Goal: Task Accomplishment & Management: Manage account settings

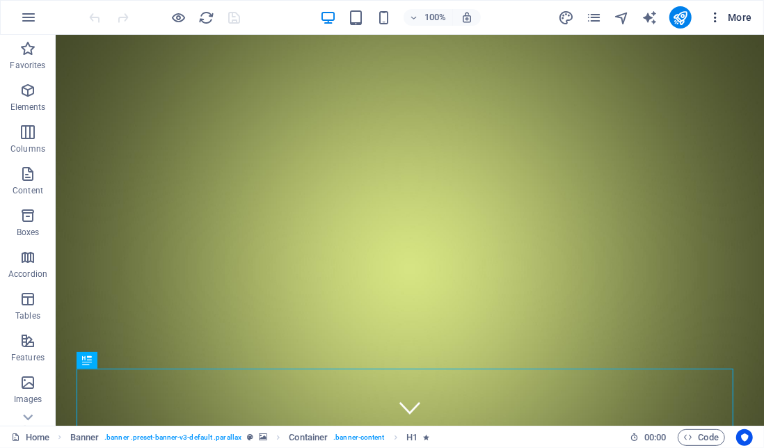
click at [739, 17] on span "More" at bounding box center [731, 17] width 44 height 14
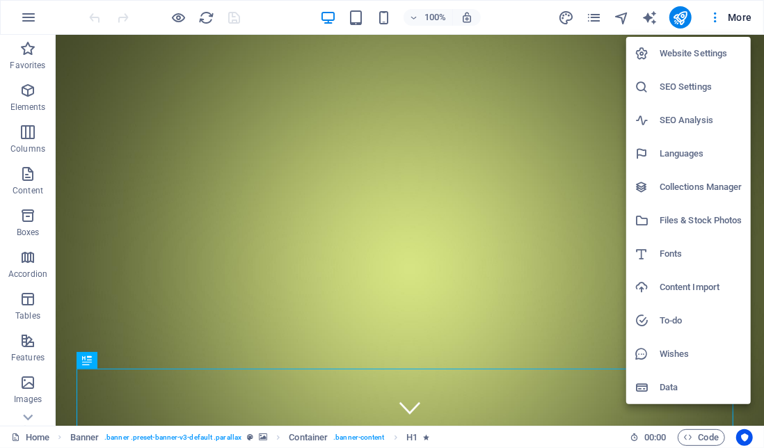
click at [678, 18] on div at bounding box center [382, 224] width 764 height 448
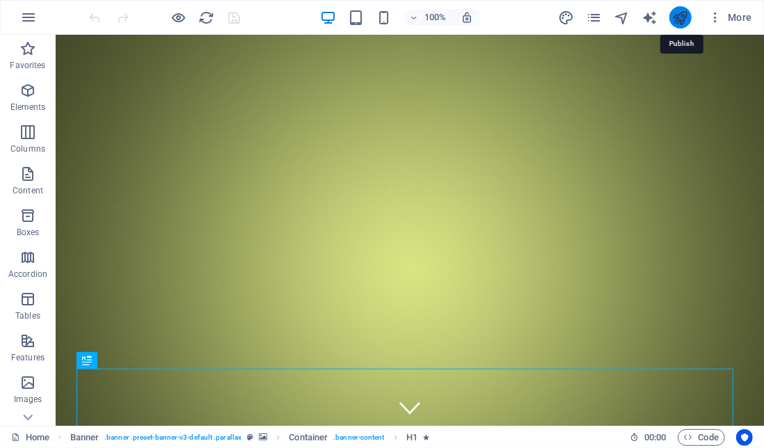
click at [679, 18] on icon "publish" at bounding box center [680, 18] width 16 height 16
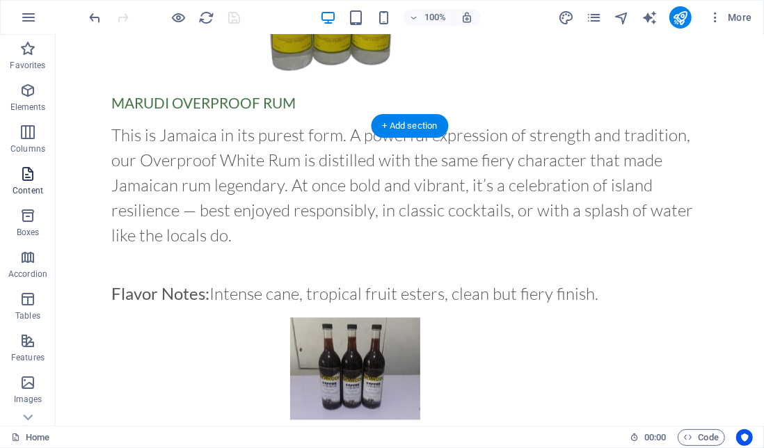
scroll to position [1296, 0]
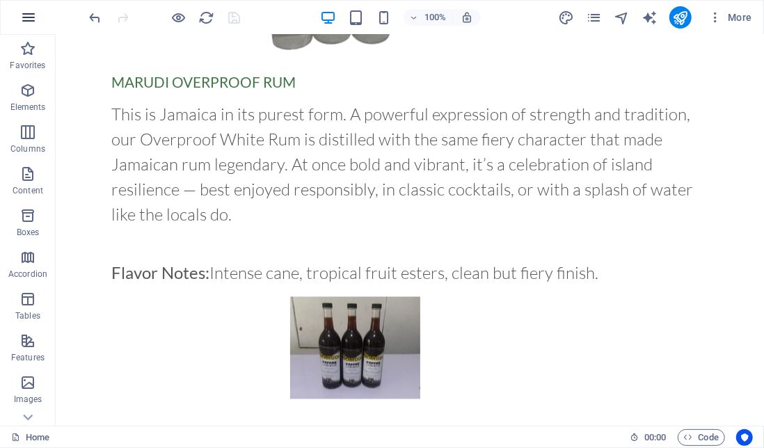
click at [29, 13] on icon "button" at bounding box center [28, 17] width 17 height 17
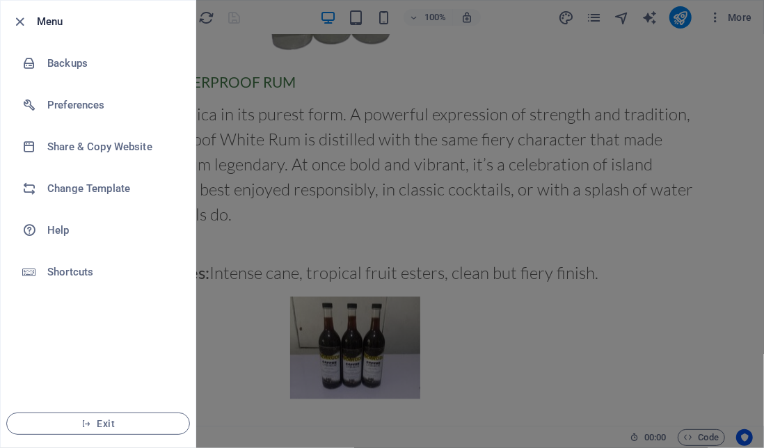
click at [388, 60] on div at bounding box center [382, 224] width 764 height 448
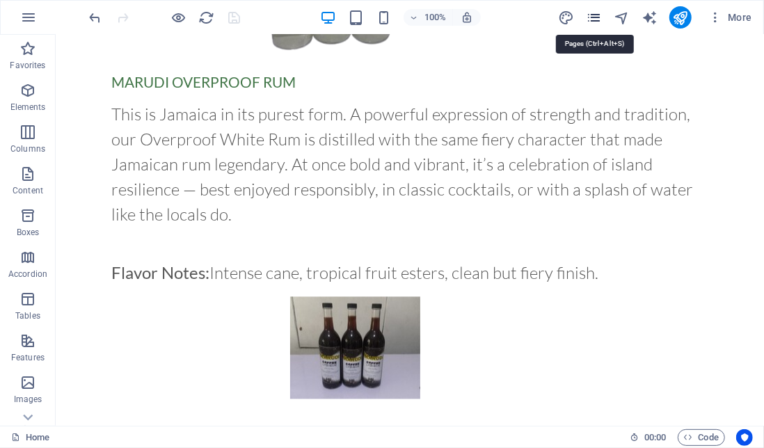
click at [593, 16] on icon "pages" at bounding box center [594, 18] width 16 height 16
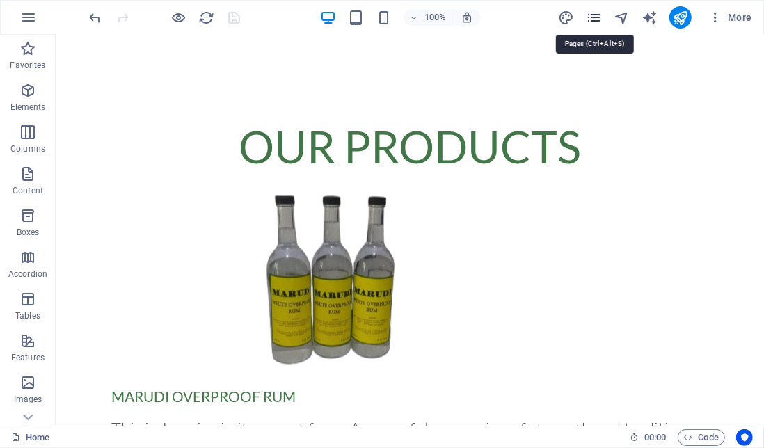
scroll to position [1324, 0]
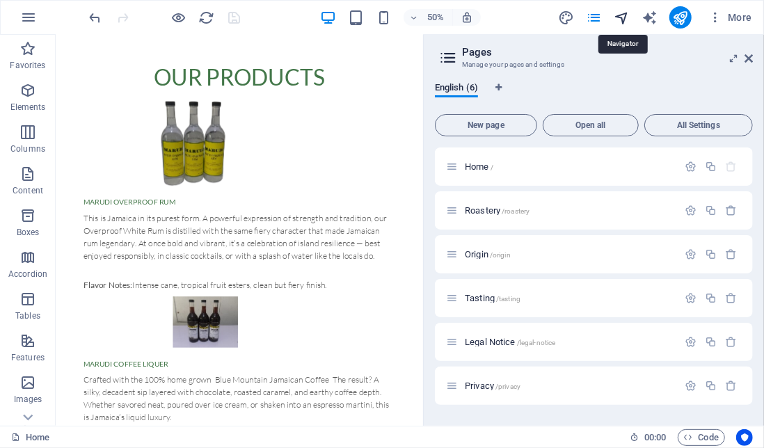
click at [624, 19] on icon "navigator" at bounding box center [622, 18] width 16 height 16
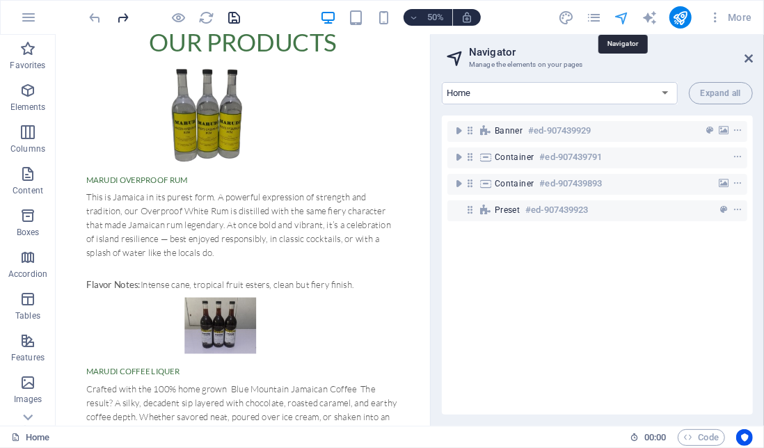
scroll to position [1475, 0]
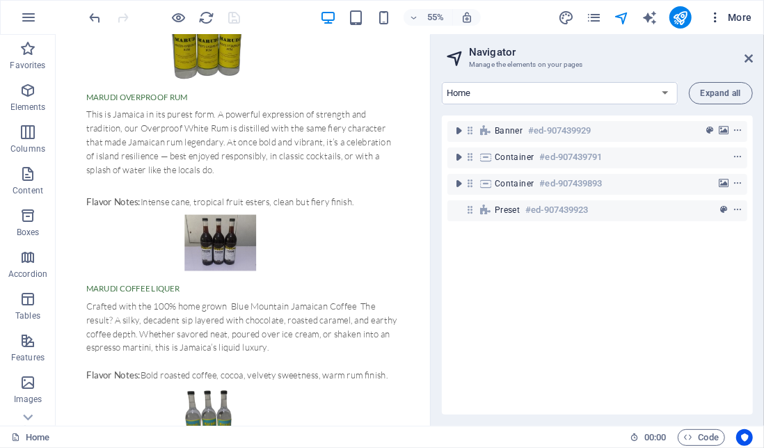
click at [719, 18] on icon "button" at bounding box center [716, 17] width 14 height 14
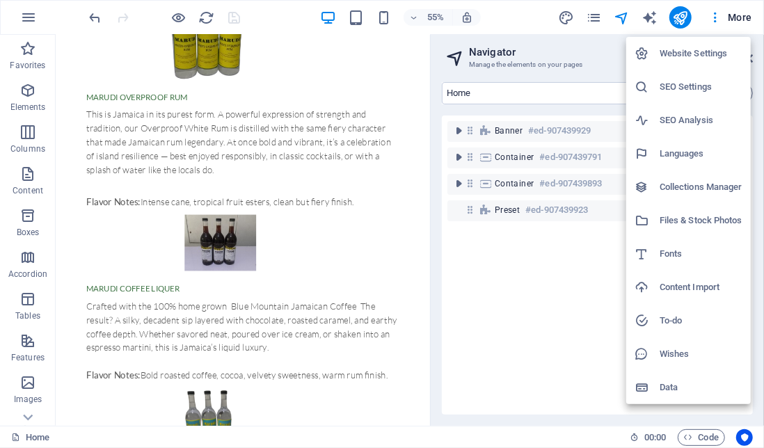
click at [709, 54] on h6 "Website Settings" at bounding box center [701, 53] width 83 height 17
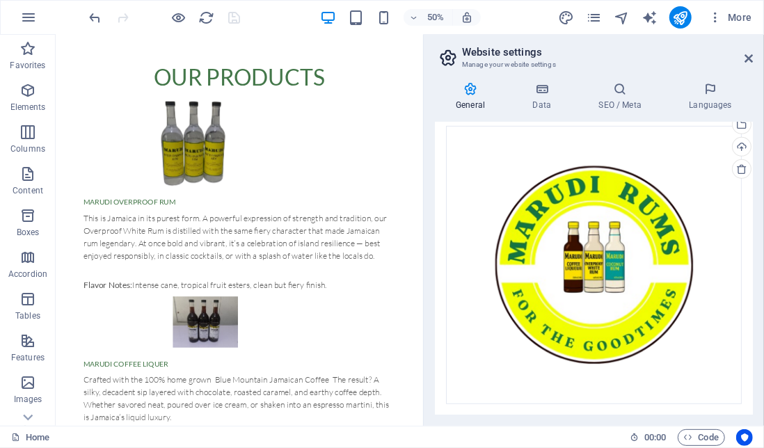
scroll to position [0, 0]
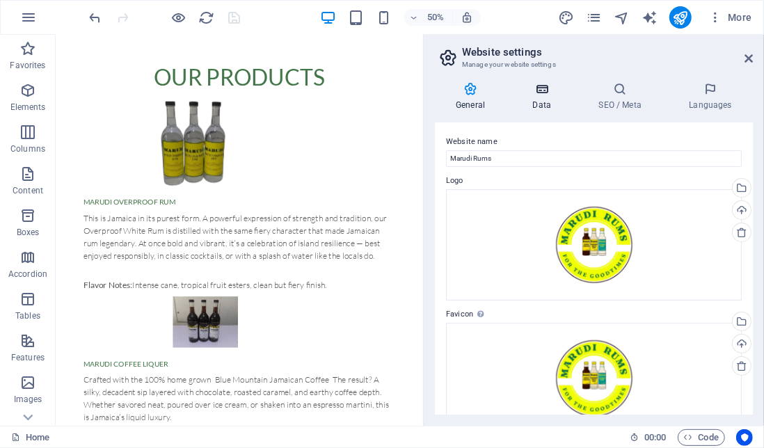
click at [545, 95] on icon at bounding box center [542, 89] width 61 height 14
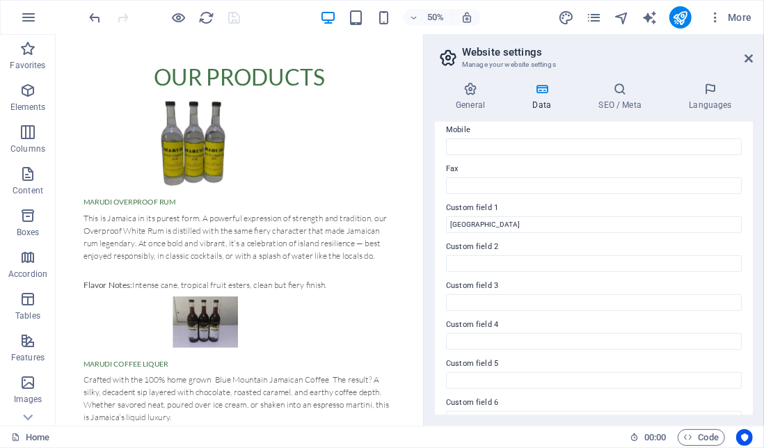
scroll to position [376, 0]
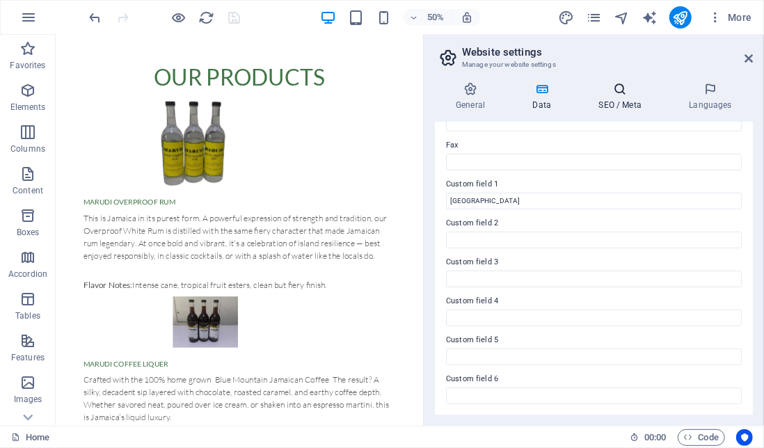
click at [613, 103] on h4 "SEO / Meta" at bounding box center [623, 96] width 90 height 29
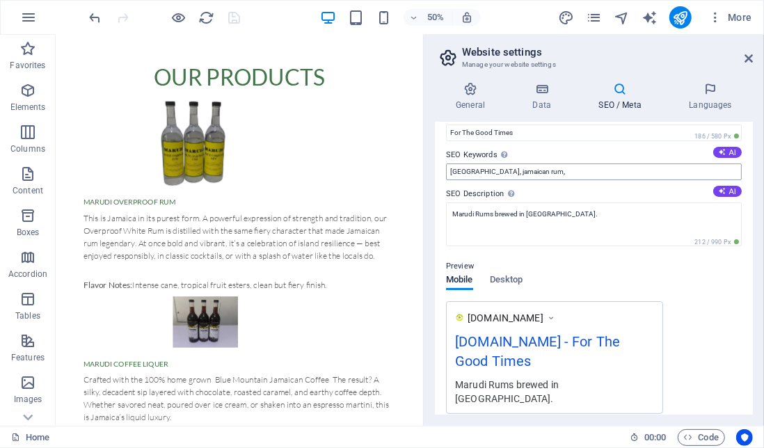
scroll to position [65, 0]
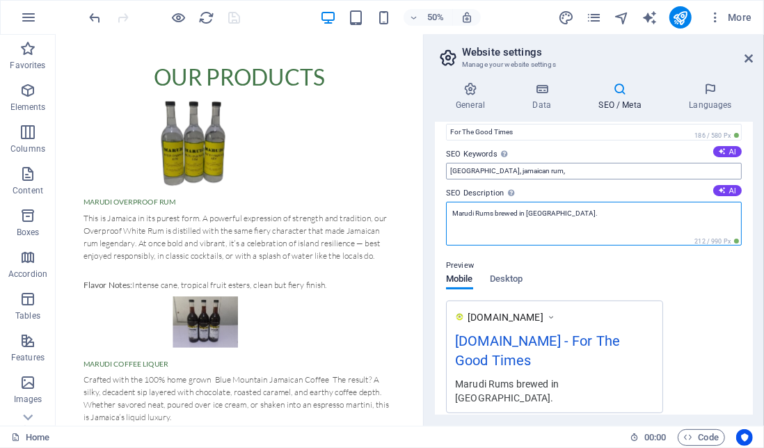
click at [624, 236] on textarea "Marudi Rums brewed in Jamaica." at bounding box center [594, 224] width 296 height 44
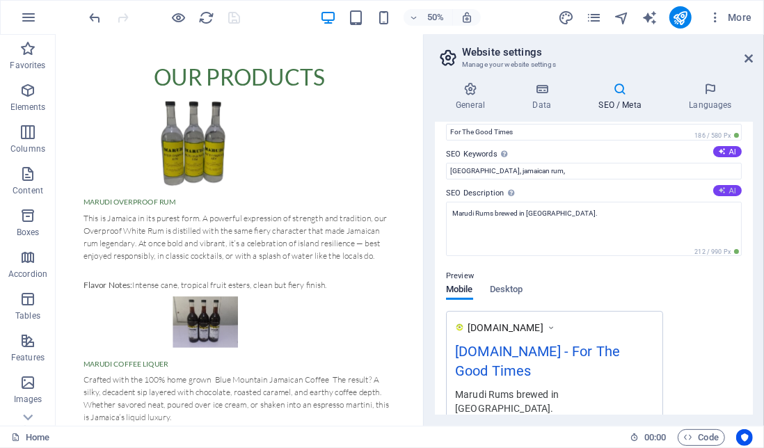
click at [727, 188] on button "AI" at bounding box center [727, 190] width 29 height 11
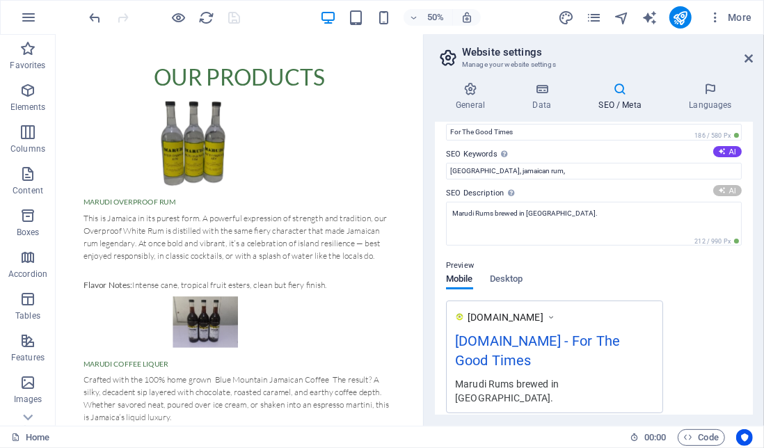
type textarea "Discover Marudi Rums: Premium Jamaican spirits blending tradition and innovatio…"
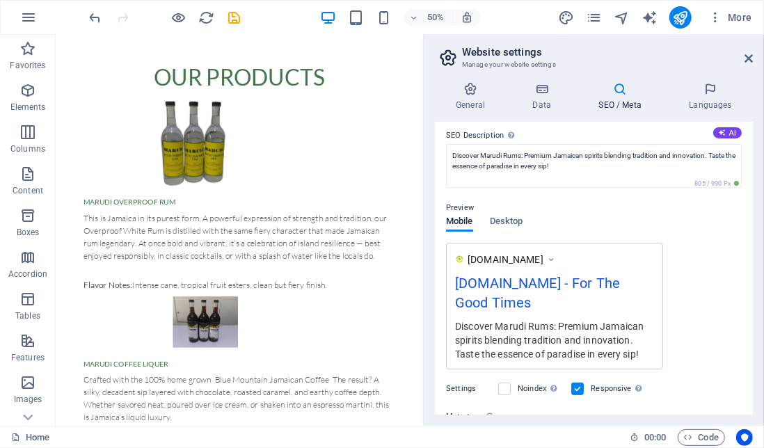
scroll to position [120, 0]
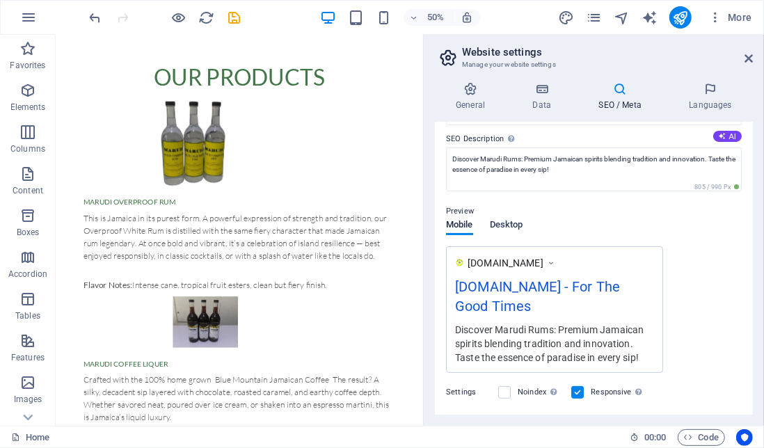
click at [512, 223] on span "Desktop" at bounding box center [506, 225] width 33 height 19
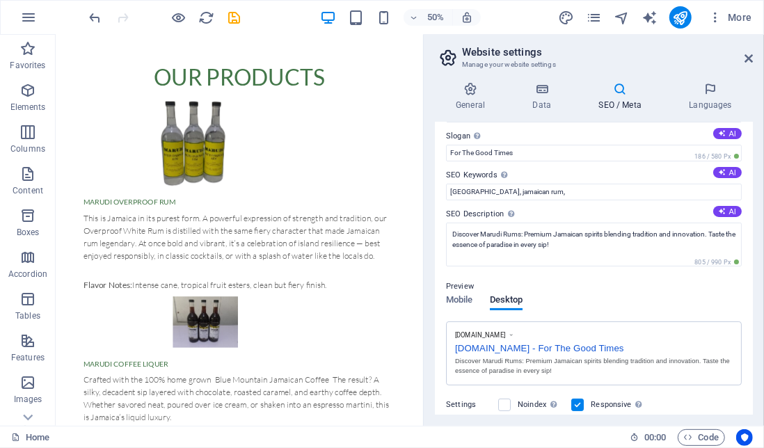
scroll to position [0, 0]
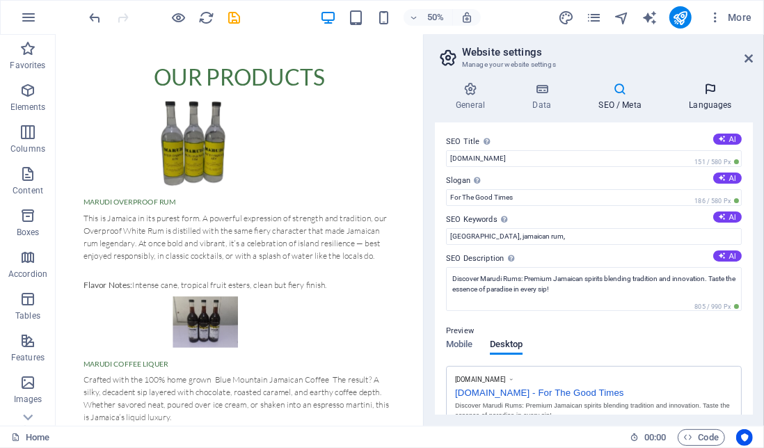
click at [710, 102] on h4 "Languages" at bounding box center [710, 96] width 85 height 29
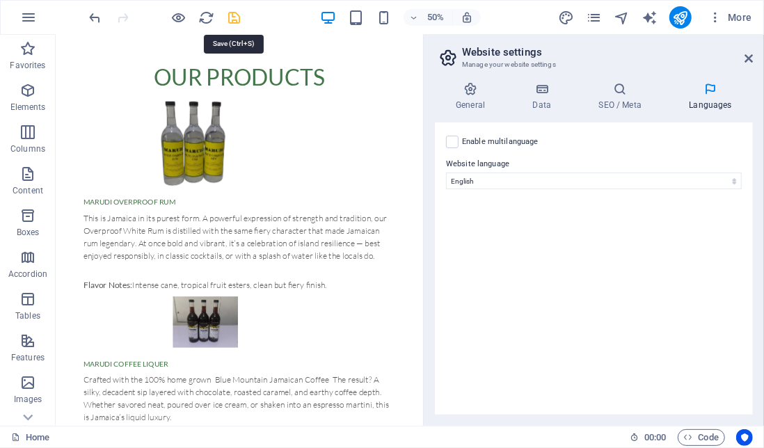
click at [234, 17] on icon "save" at bounding box center [235, 18] width 16 height 16
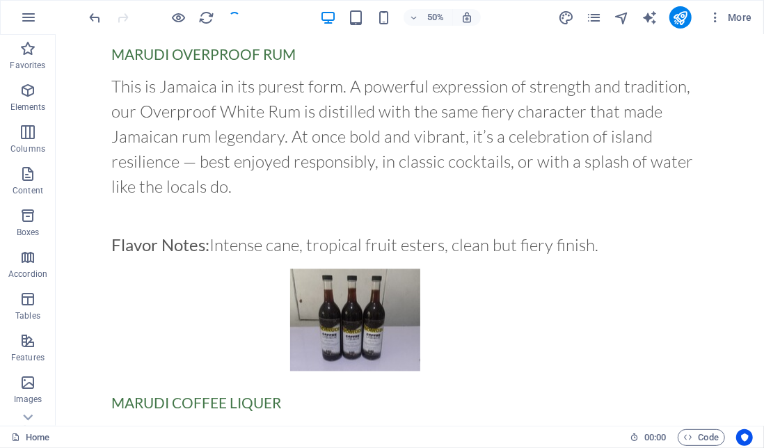
scroll to position [1296, 0]
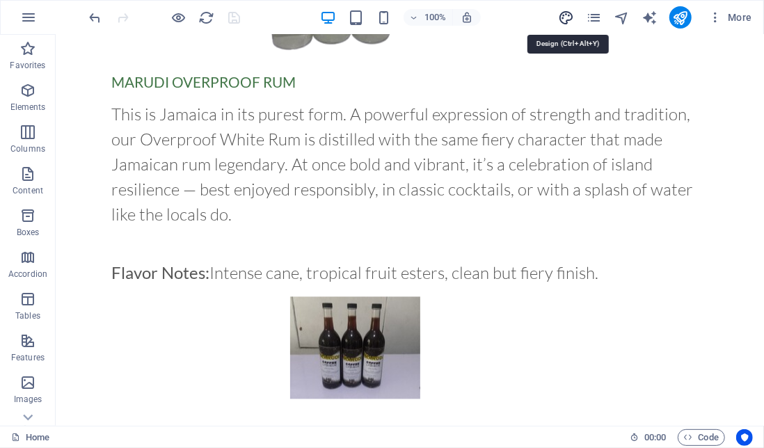
click at [568, 21] on icon "design" at bounding box center [566, 18] width 16 height 16
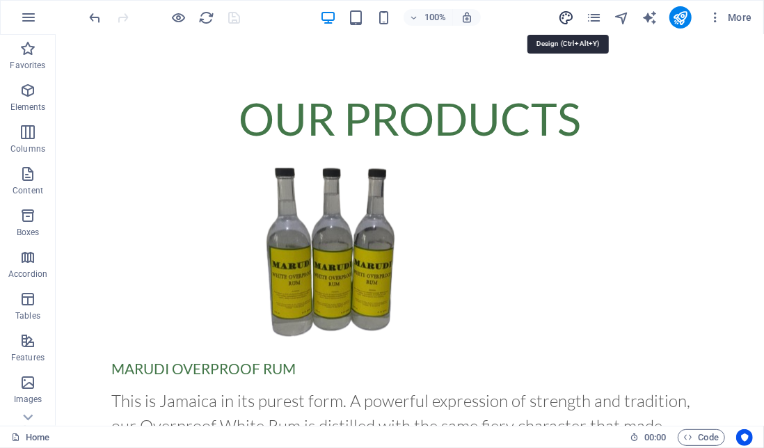
select select "ease-in-out"
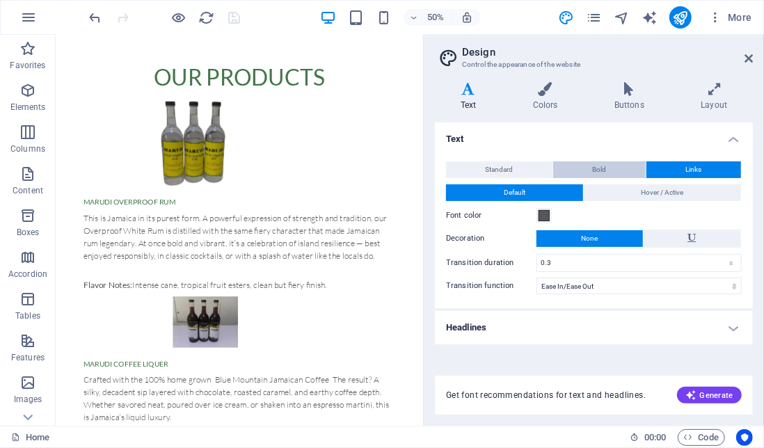
click at [619, 169] on button "Bold" at bounding box center [599, 169] width 93 height 17
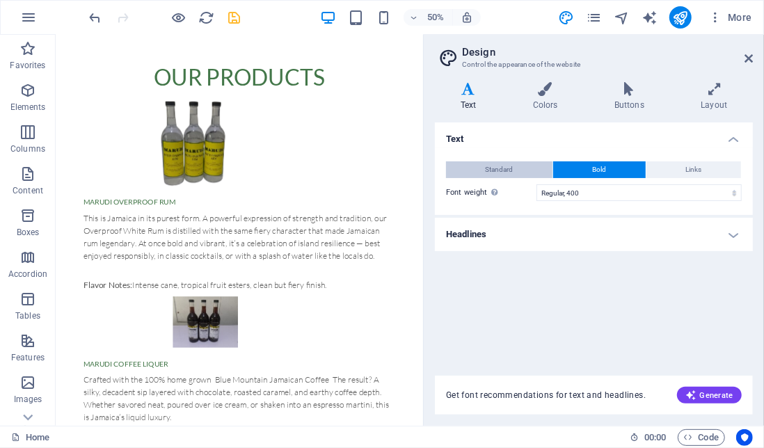
click at [508, 171] on span "Standard" at bounding box center [500, 169] width 28 height 17
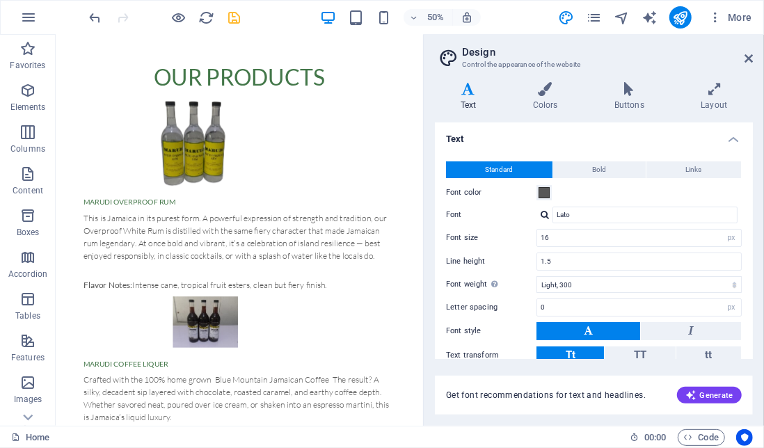
click at [537, 115] on div "Text Colors Buttons Layout Text Standard Bold Links Font color Font Lato Font s…" at bounding box center [594, 248] width 318 height 333
click at [552, 102] on h4 "Colors" at bounding box center [547, 96] width 81 height 29
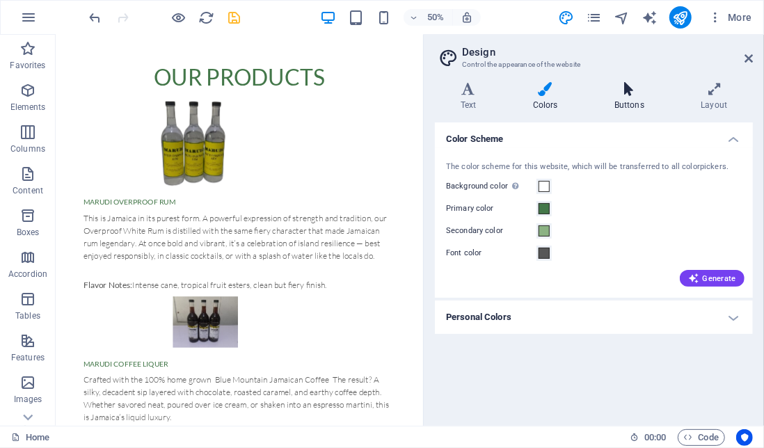
click at [631, 104] on h4 "Buttons" at bounding box center [632, 96] width 86 height 29
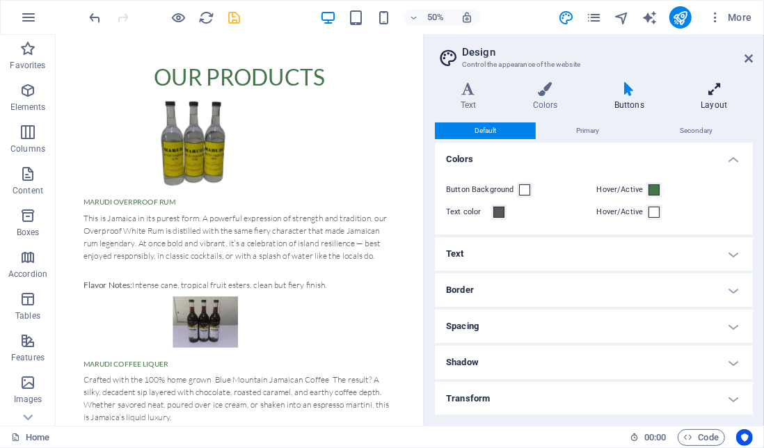
click at [717, 107] on h4 "Layout" at bounding box center [714, 96] width 77 height 29
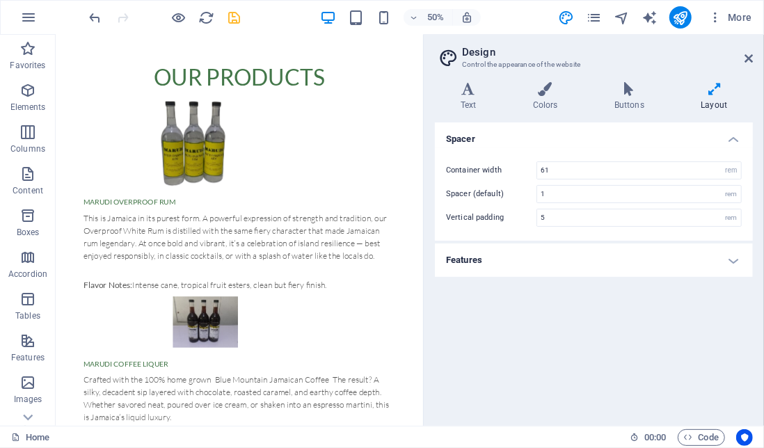
click at [497, 257] on h4 "Features" at bounding box center [594, 260] width 318 height 33
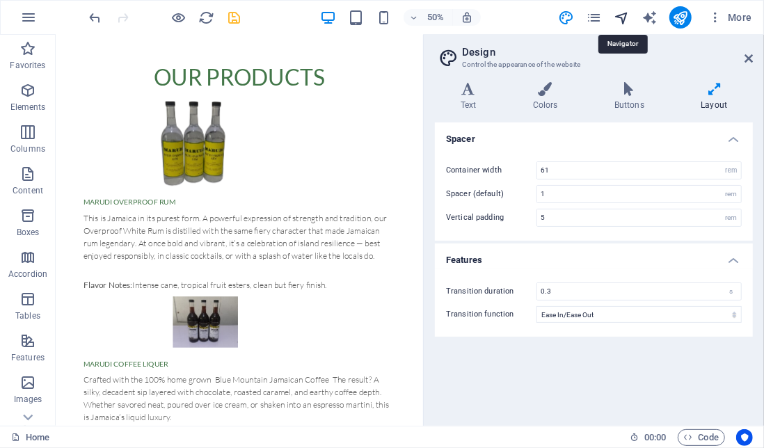
click at [623, 23] on icon "navigator" at bounding box center [622, 18] width 16 height 16
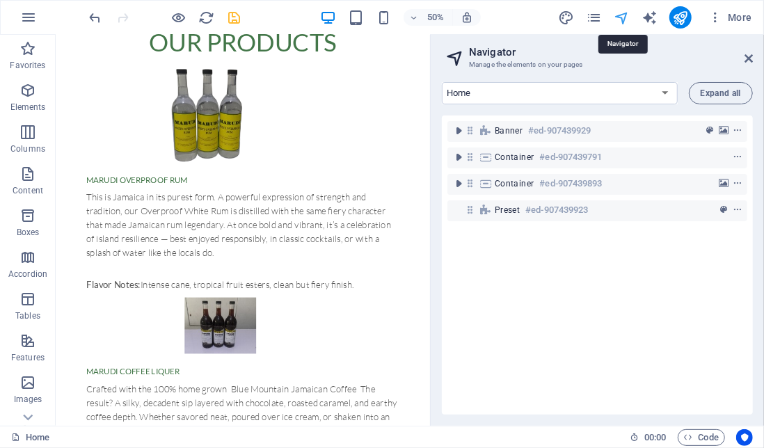
scroll to position [1475, 0]
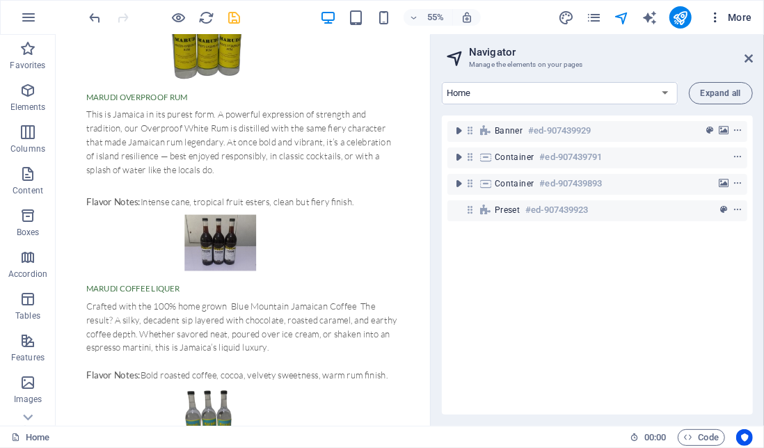
drag, startPoint x: 682, startPoint y: 17, endPoint x: 703, endPoint y: 17, distance: 20.9
click at [703, 17] on div "More" at bounding box center [658, 17] width 200 height 22
click at [717, 22] on icon "button" at bounding box center [716, 17] width 14 height 14
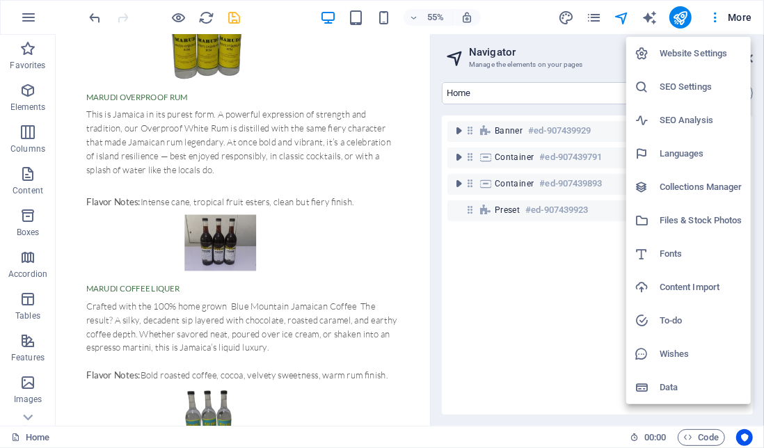
click at [679, 387] on h6 "Data" at bounding box center [701, 387] width 83 height 17
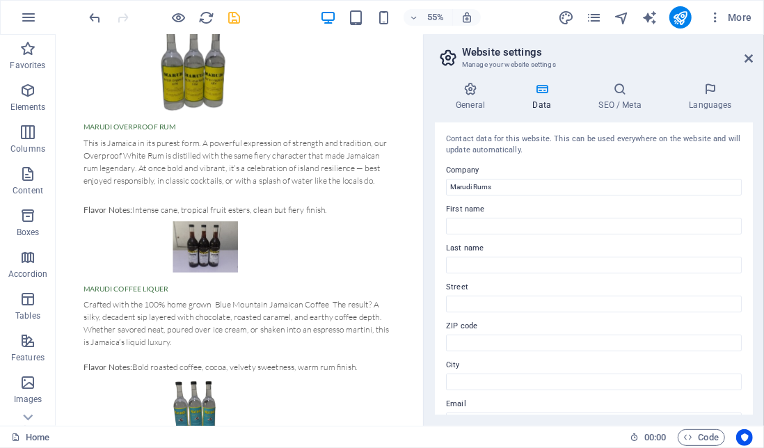
scroll to position [1324, 0]
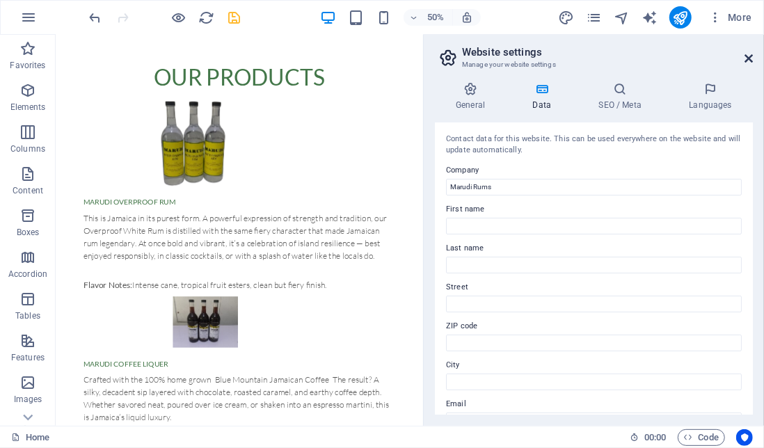
click at [748, 63] on icon at bounding box center [749, 58] width 8 height 11
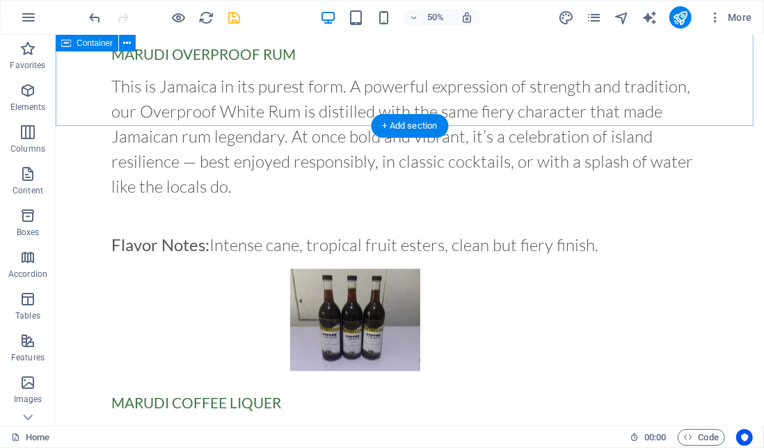
scroll to position [1296, 0]
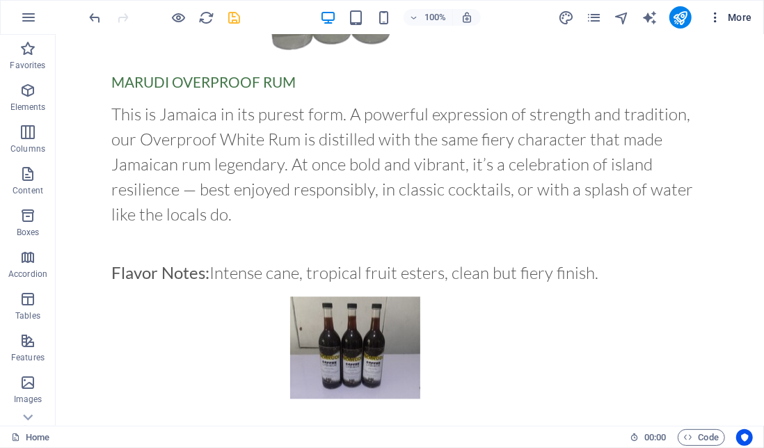
click at [736, 17] on span "More" at bounding box center [731, 17] width 44 height 14
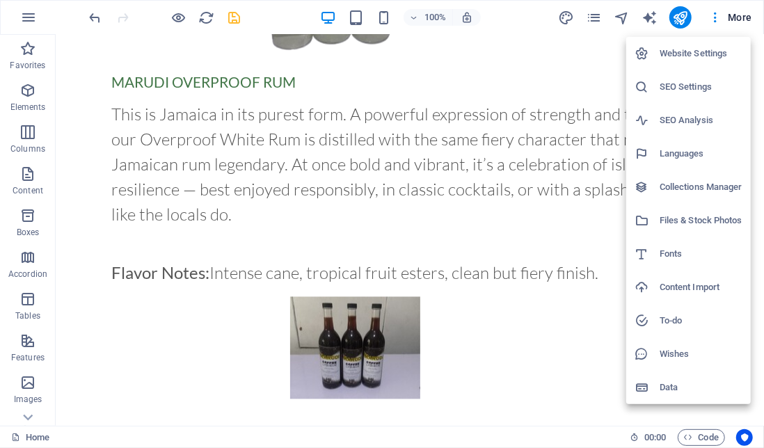
click at [720, 81] on h6 "SEO Settings" at bounding box center [701, 87] width 83 height 17
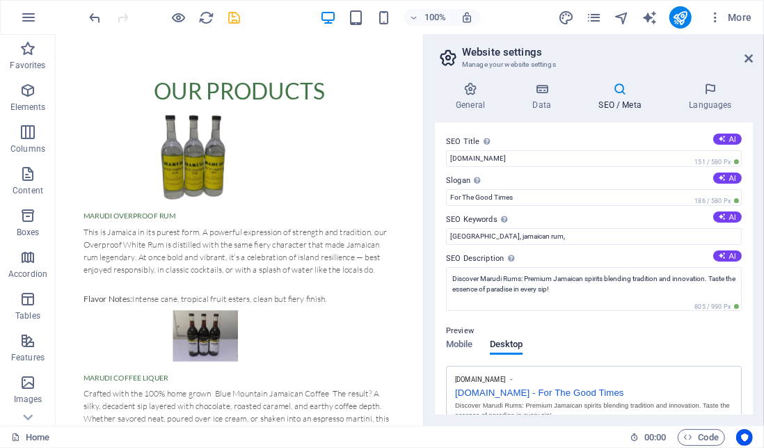
scroll to position [1324, 0]
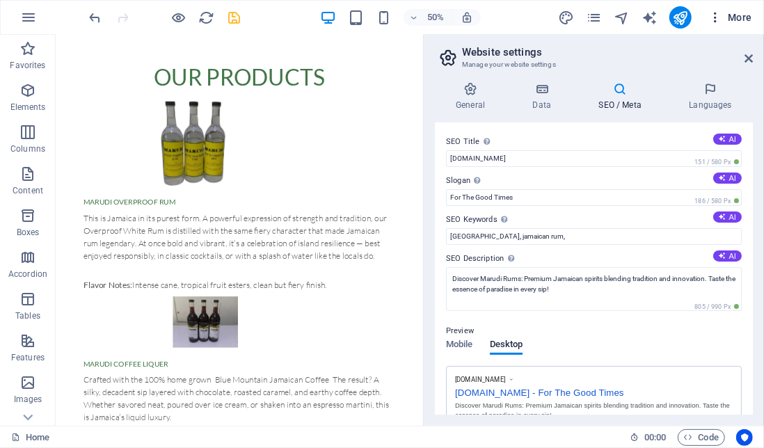
click at [744, 17] on span "More" at bounding box center [731, 17] width 44 height 14
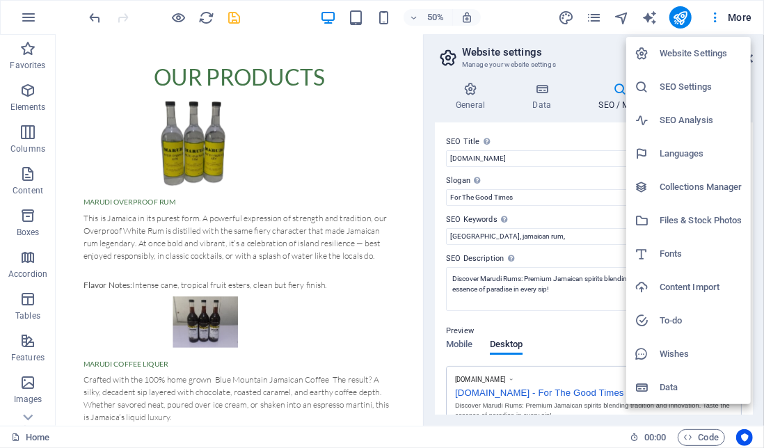
click at [707, 54] on h6 "Website Settings" at bounding box center [701, 53] width 83 height 17
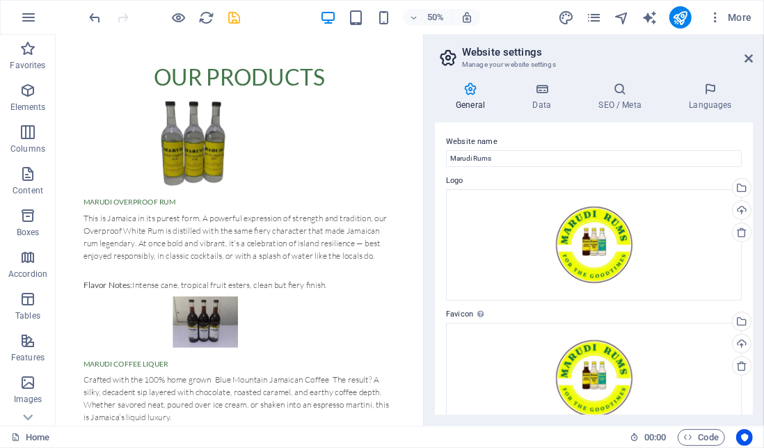
click at [513, 60] on h3 "Manage your website settings" at bounding box center [593, 64] width 263 height 13
click at [747, 60] on icon at bounding box center [749, 58] width 8 height 11
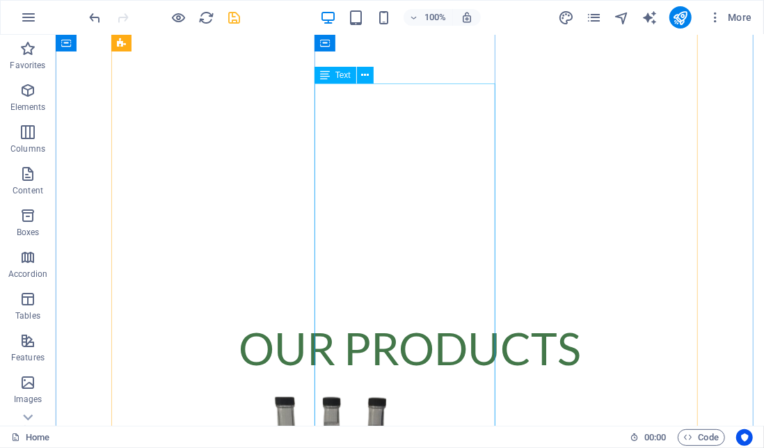
scroll to position [777, 0]
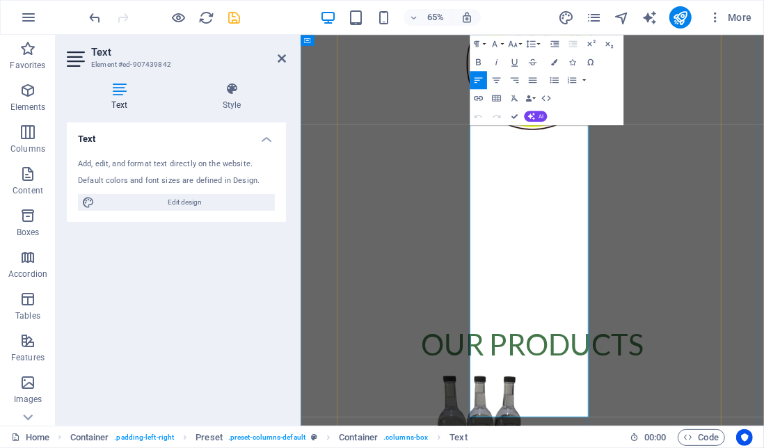
scroll to position [733, 0]
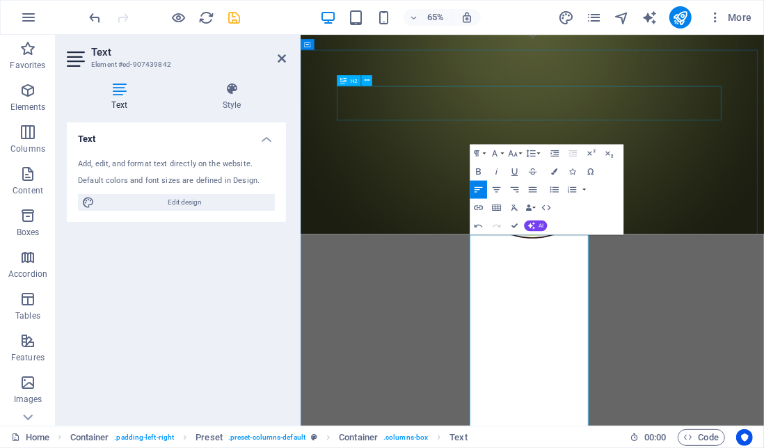
scroll to position [579, 0]
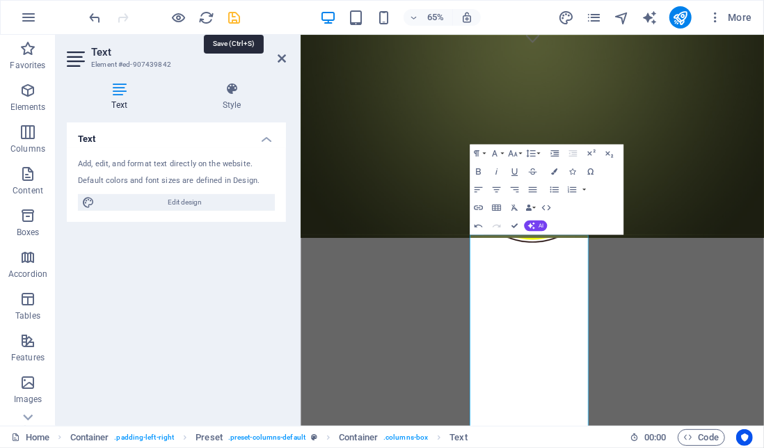
click at [235, 23] on icon "save" at bounding box center [235, 18] width 16 height 16
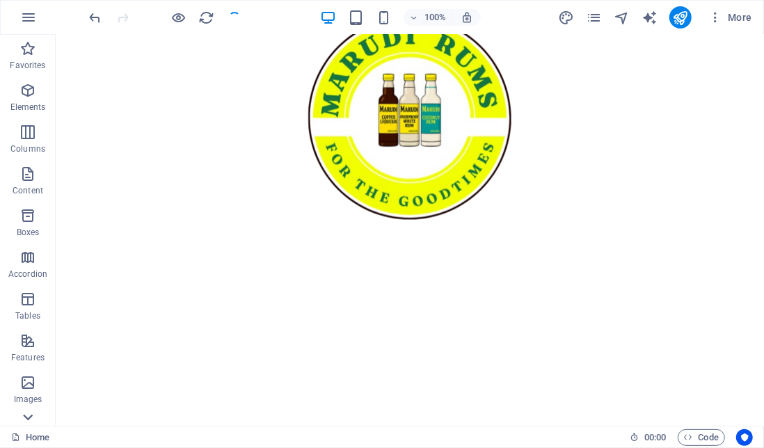
click at [29, 416] on icon at bounding box center [27, 417] width 19 height 19
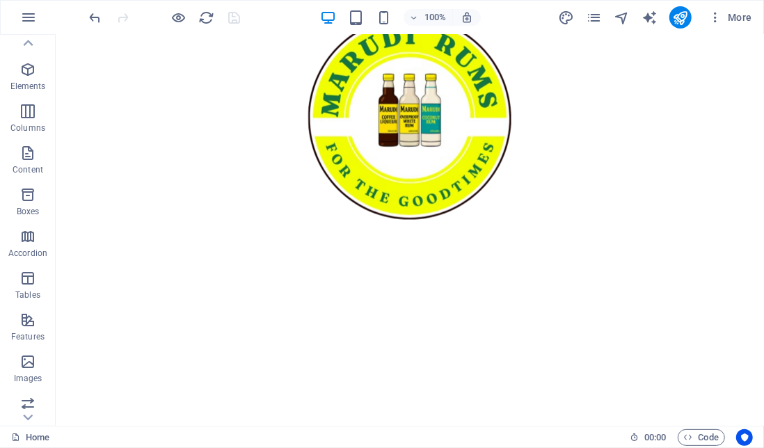
scroll to position [0, 0]
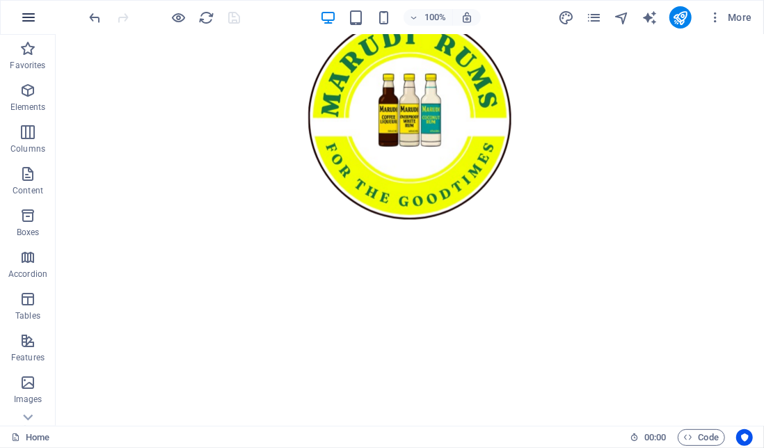
click at [29, 9] on icon "button" at bounding box center [28, 17] width 17 height 17
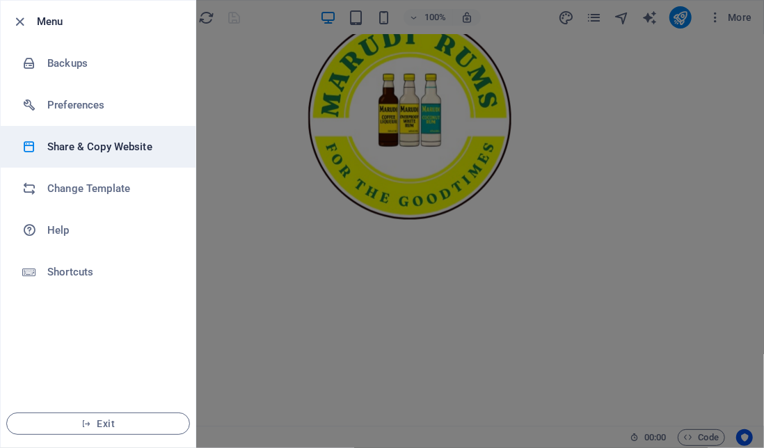
click at [119, 148] on h6 "Share & Copy Website" at bounding box center [111, 147] width 129 height 17
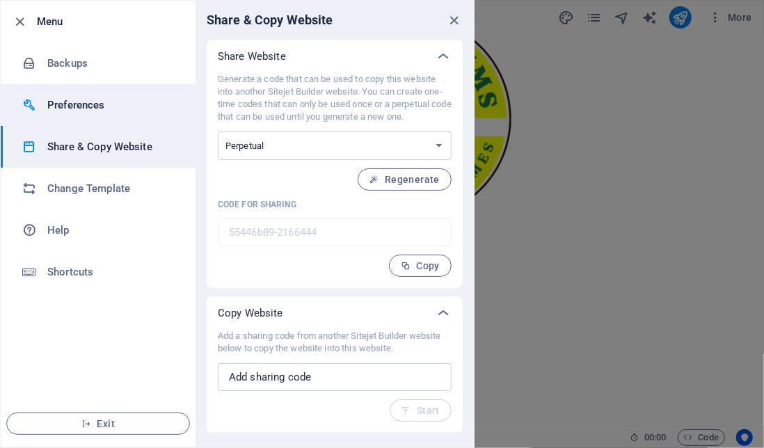
click at [106, 98] on h6 "Preferences" at bounding box center [111, 105] width 129 height 17
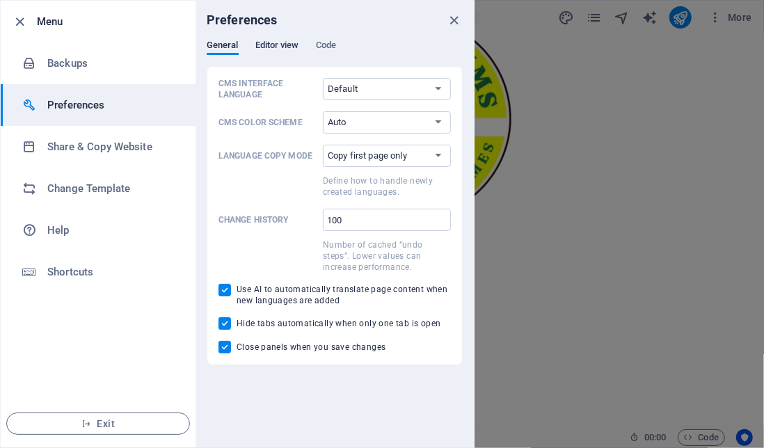
click at [288, 51] on span "Editor view" at bounding box center [277, 46] width 44 height 19
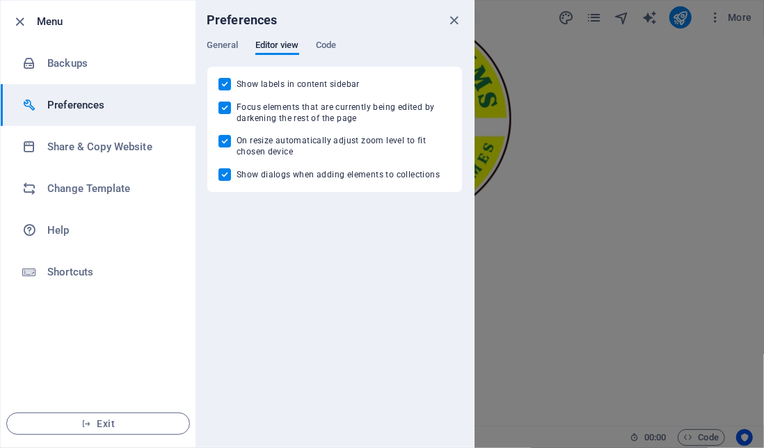
click at [340, 44] on div "General Editor view Code" at bounding box center [335, 53] width 256 height 26
click at [327, 42] on span "Code" at bounding box center [326, 46] width 20 height 19
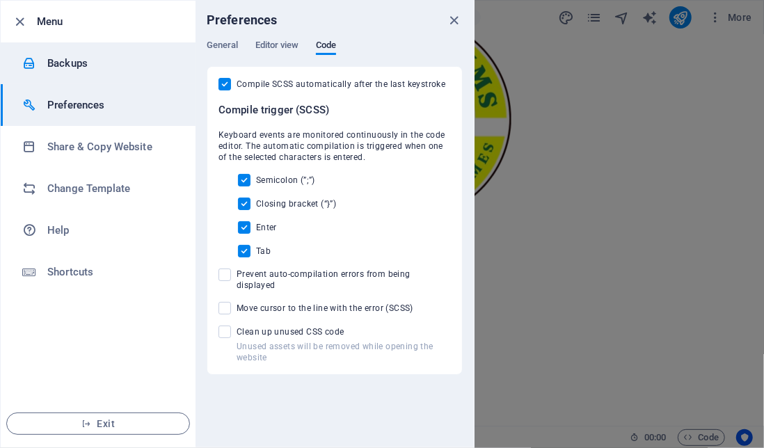
click at [68, 70] on h6 "Backups" at bounding box center [111, 63] width 129 height 17
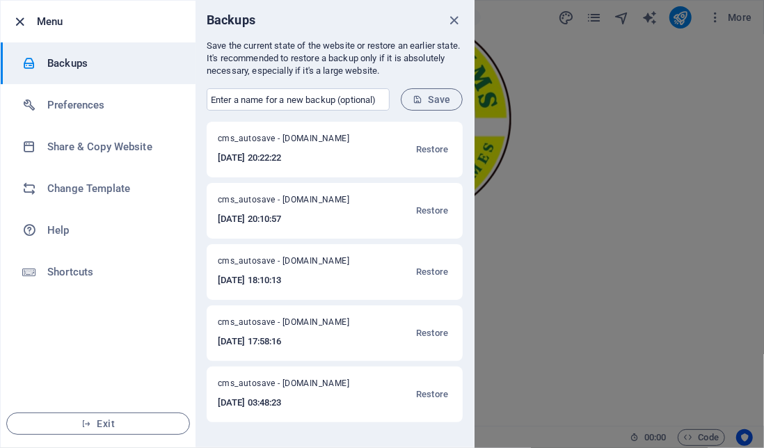
click at [19, 18] on icon "button" at bounding box center [21, 22] width 16 height 16
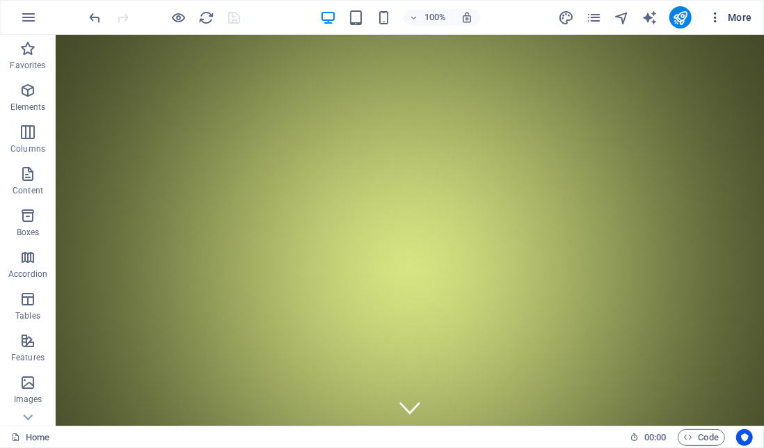
click at [736, 16] on span "More" at bounding box center [731, 17] width 44 height 14
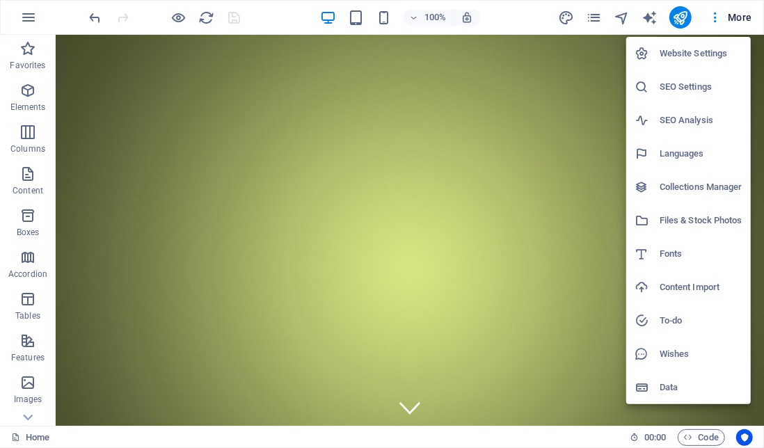
click at [674, 356] on h6 "Wishes" at bounding box center [701, 354] width 83 height 17
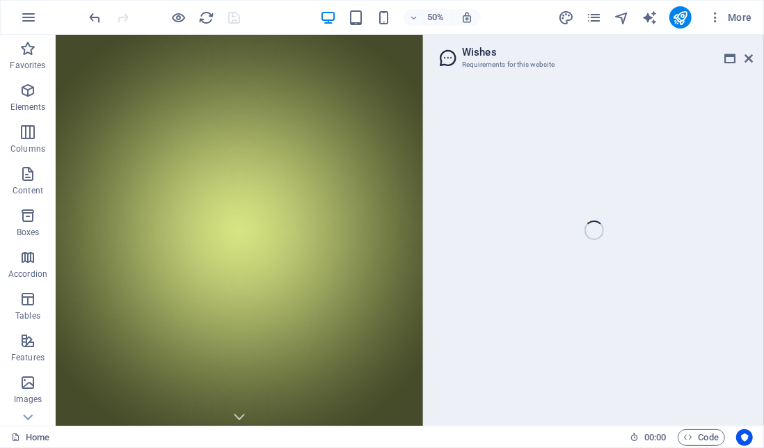
click at [749, 62] on div "Home Favorites Elements Columns Content Boxes Accordion Tables Features Images …" at bounding box center [382, 230] width 764 height 391
click at [747, 58] on div "Home Favorites Elements Columns Content Boxes Accordion Tables Features Images …" at bounding box center [382, 230] width 764 height 391
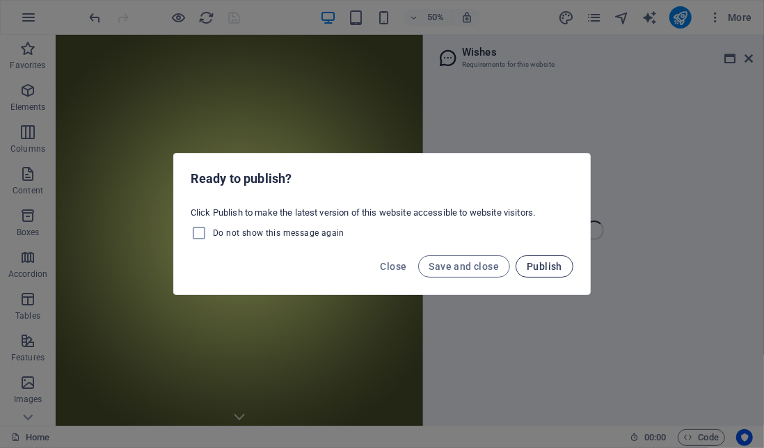
click at [548, 265] on span "Publish" at bounding box center [544, 266] width 35 height 11
